Goal: Navigation & Orientation: Find specific page/section

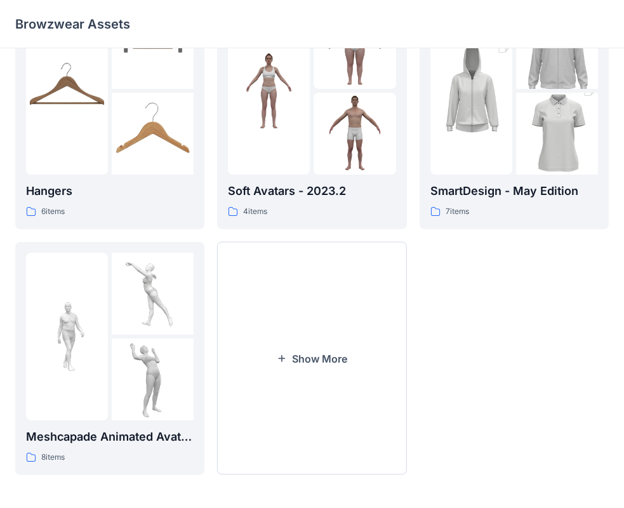
scroll to position [315, 0]
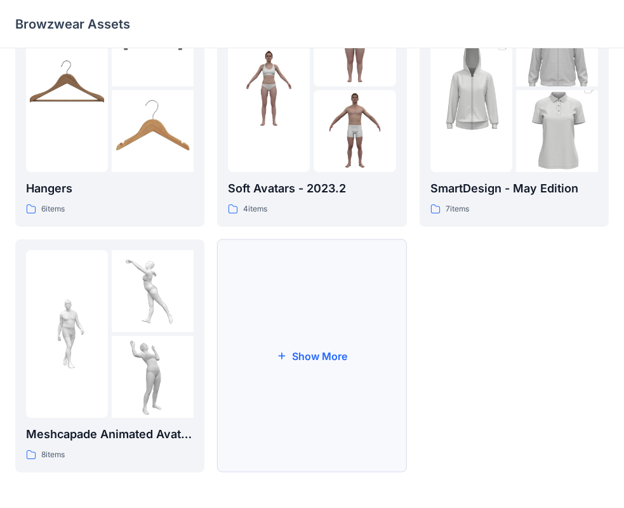
click at [340, 410] on button "Show More" at bounding box center [311, 355] width 189 height 233
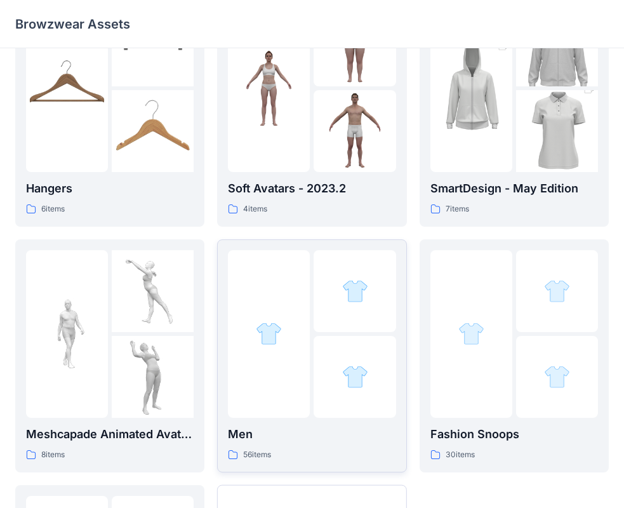
click at [316, 333] on div at bounding box center [355, 334] width 82 height 168
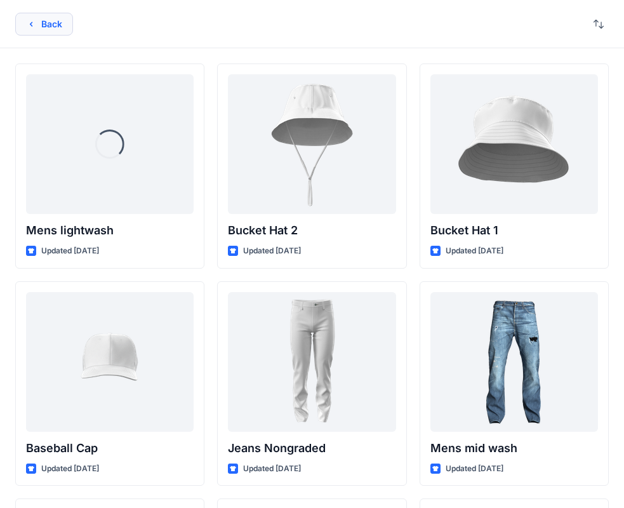
click at [41, 21] on button "Back" at bounding box center [44, 24] width 58 height 23
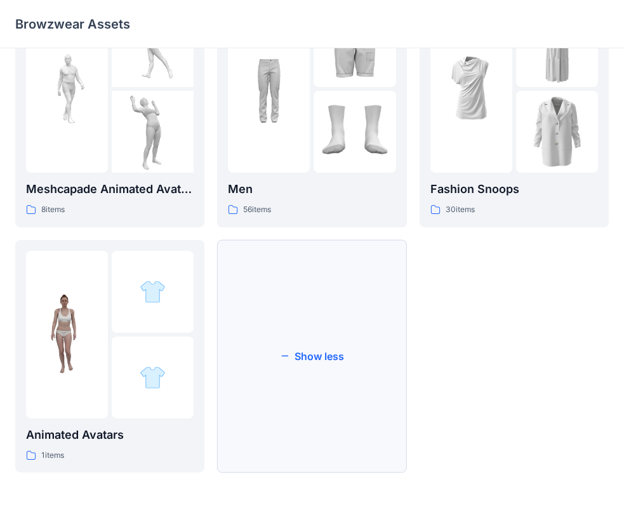
click at [353, 341] on button "Show less" at bounding box center [311, 356] width 189 height 233
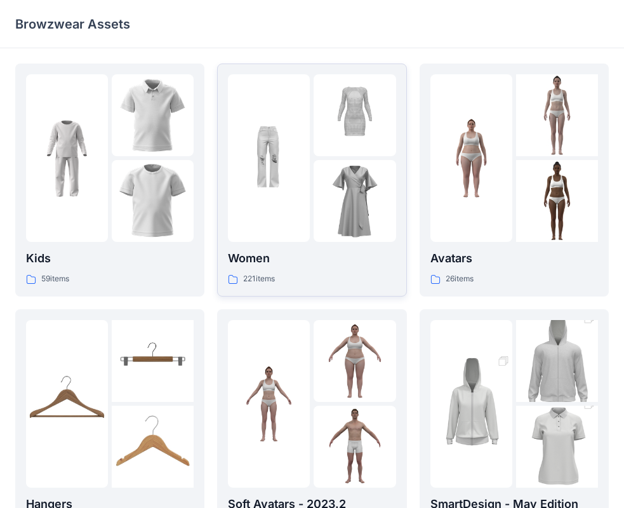
click at [275, 189] on img at bounding box center [269, 158] width 82 height 82
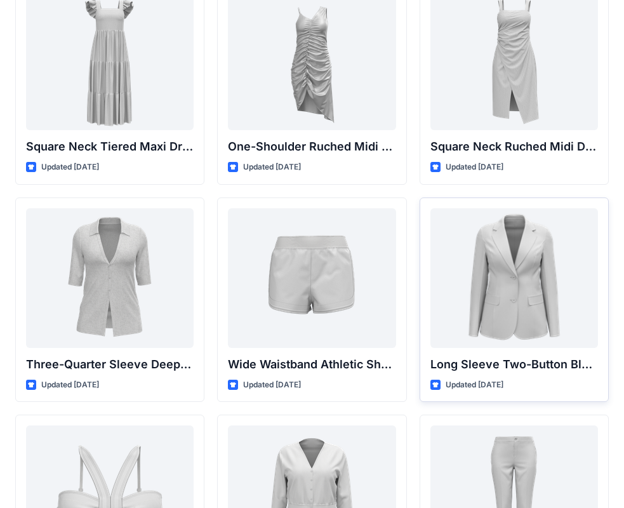
scroll to position [981, 0]
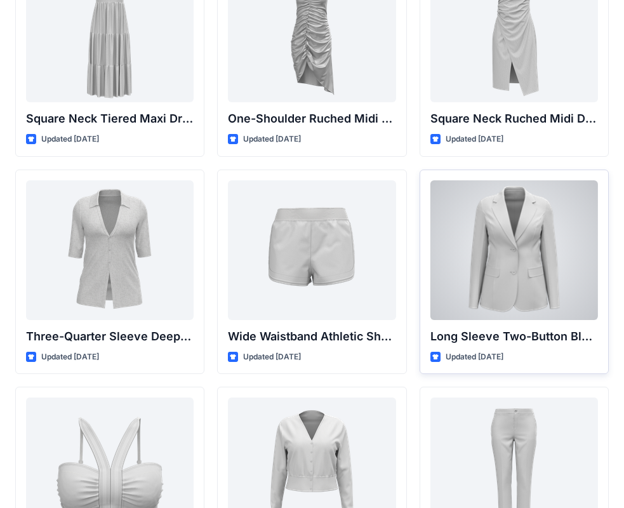
click at [534, 201] on div at bounding box center [514, 250] width 168 height 140
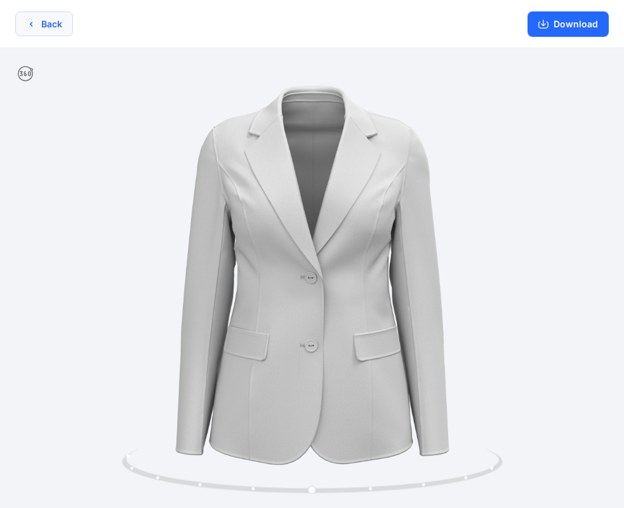
click at [49, 19] on button "Back" at bounding box center [44, 23] width 58 height 25
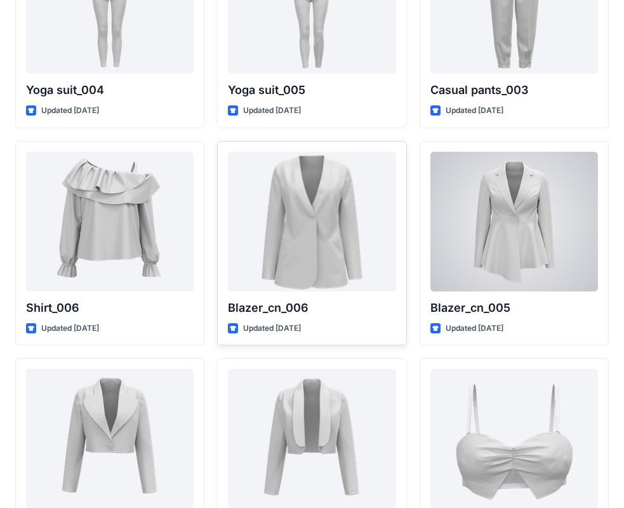
scroll to position [7323, 0]
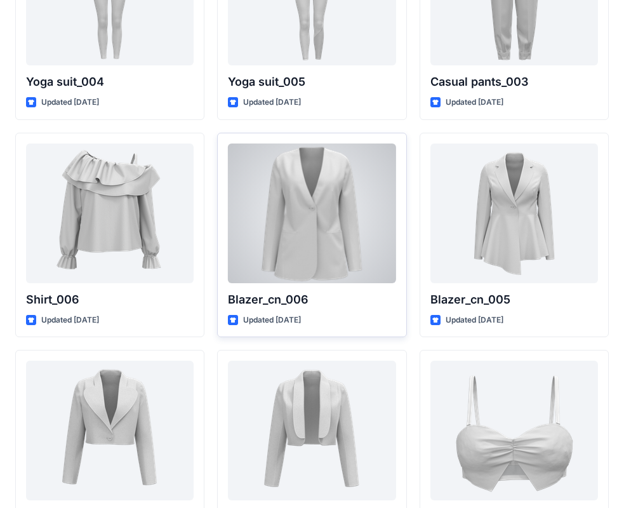
click at [310, 248] on div at bounding box center [312, 213] width 168 height 140
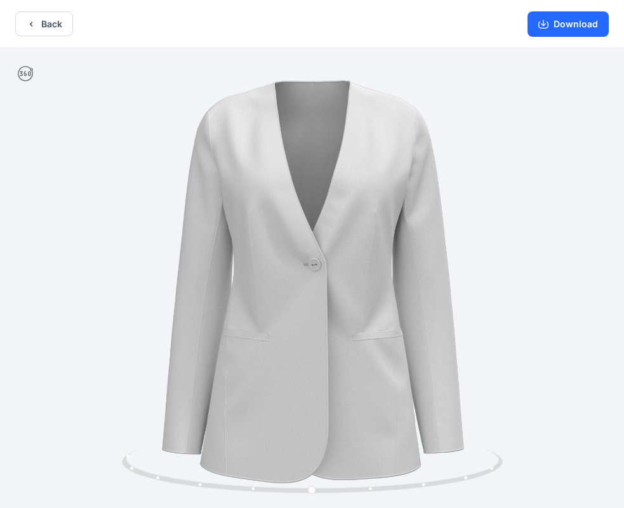
drag, startPoint x: 555, startPoint y: 23, endPoint x: 527, endPoint y: 43, distance: 34.7
click at [555, 22] on button "Download" at bounding box center [567, 23] width 81 height 25
